Goal: Transaction & Acquisition: Purchase product/service

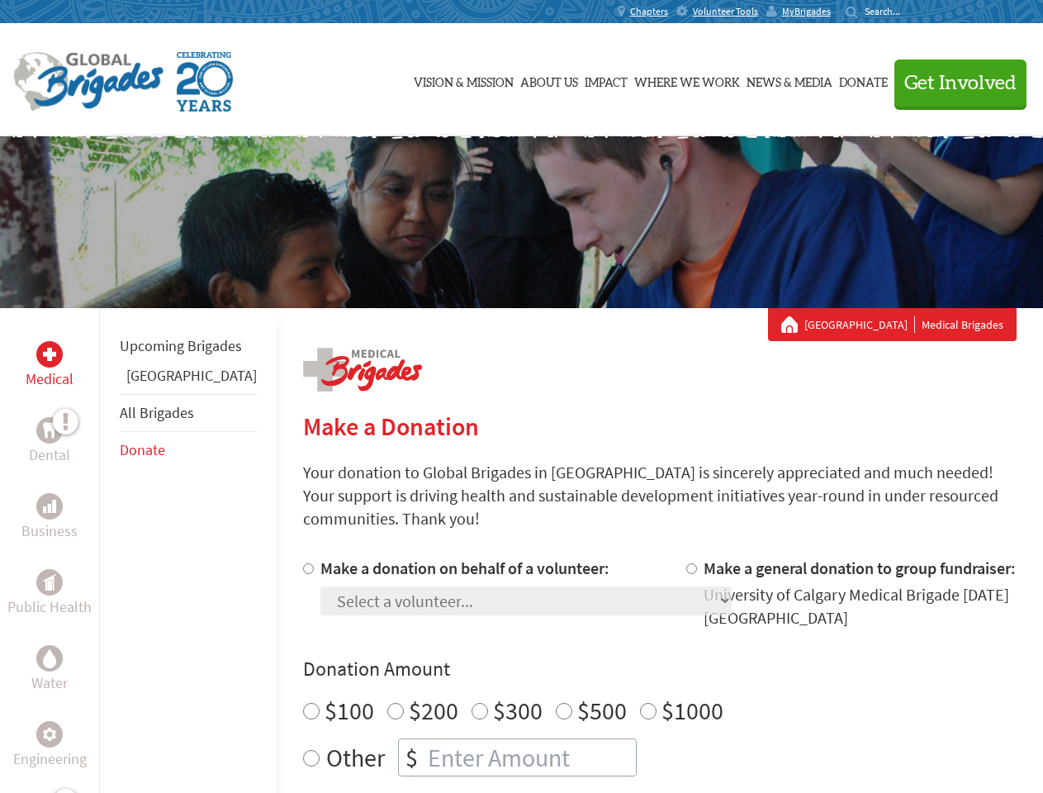
click at [912, 12] on div "Search for:" at bounding box center [879, 11] width 66 height 13
click at [953, 83] on span "Get Involved" at bounding box center [961, 84] width 112 height 20
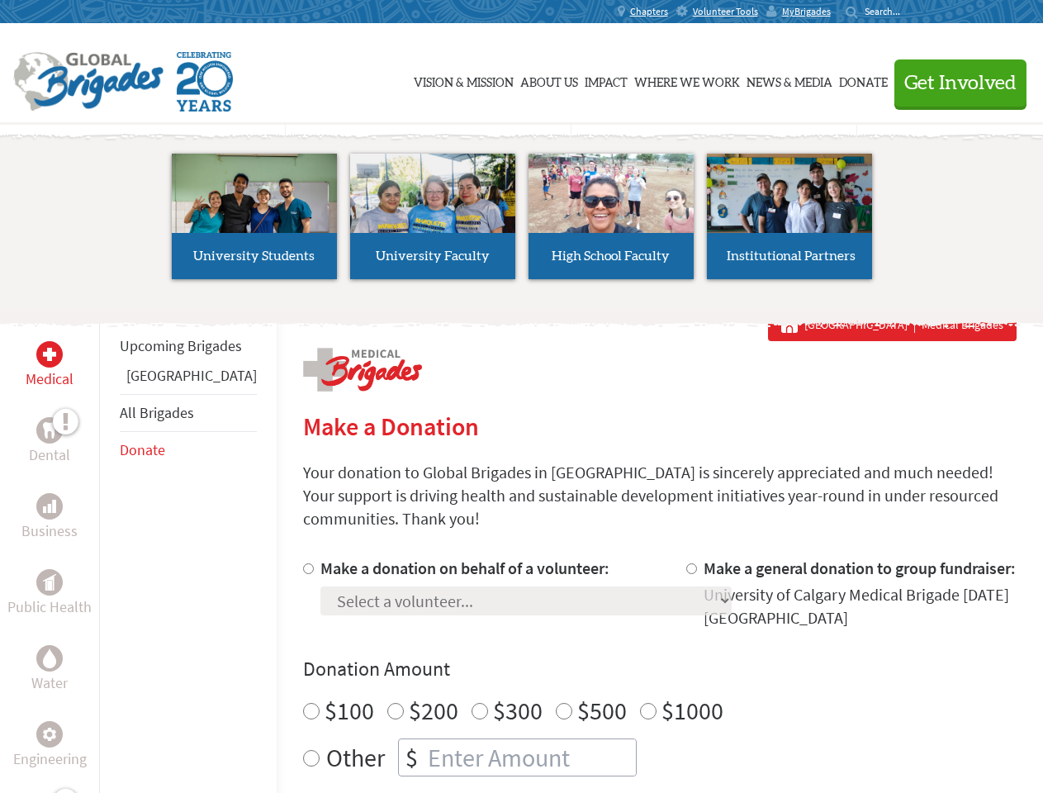
click at [522, 222] on li "High School Faculty" at bounding box center [611, 216] width 178 height 152
click at [109, 550] on div "Upcoming Brigades Panama All Brigades Donate" at bounding box center [188, 704] width 178 height 793
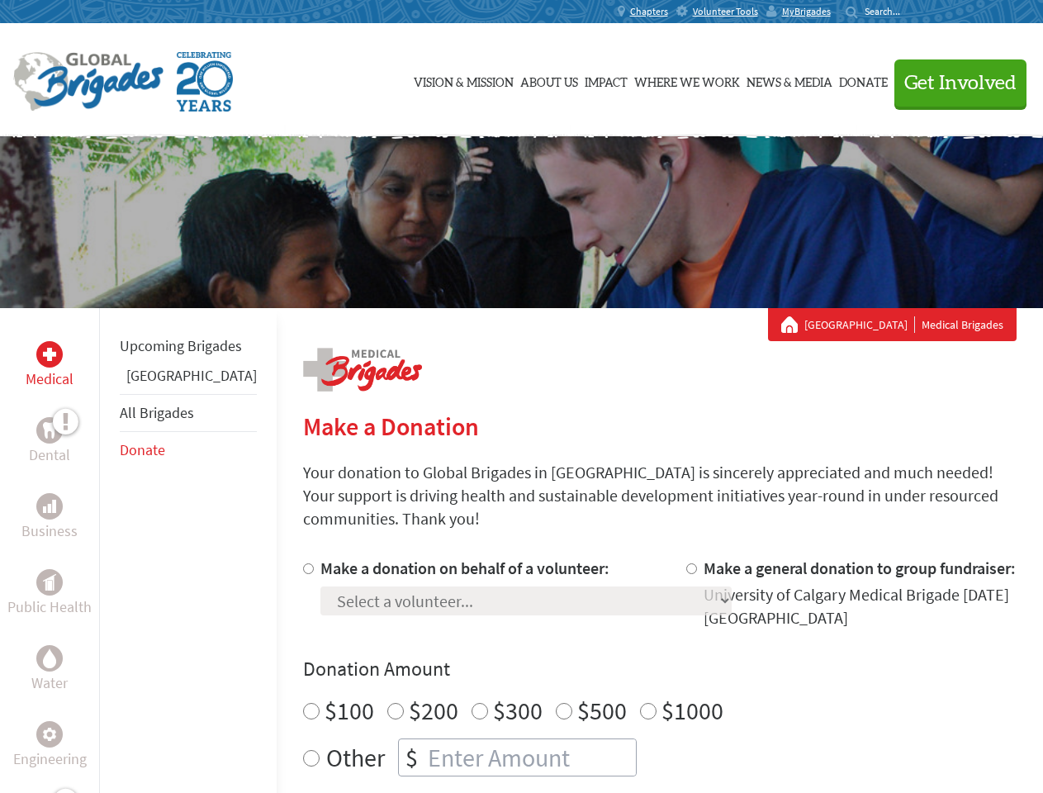
click at [631, 663] on div "Donation Amount $100 $200 $300 $500 $1000 Other $" at bounding box center [660, 716] width 714 height 121
click at [303, 563] on input "Make a donation on behalf of a volunteer:" at bounding box center [308, 568] width 11 height 11
radio input "true"
click at [686, 563] on input "Make a general donation to group fundraiser:" at bounding box center [691, 568] width 11 height 11
radio input "true"
